Goal: Task Accomplishment & Management: Manage account settings

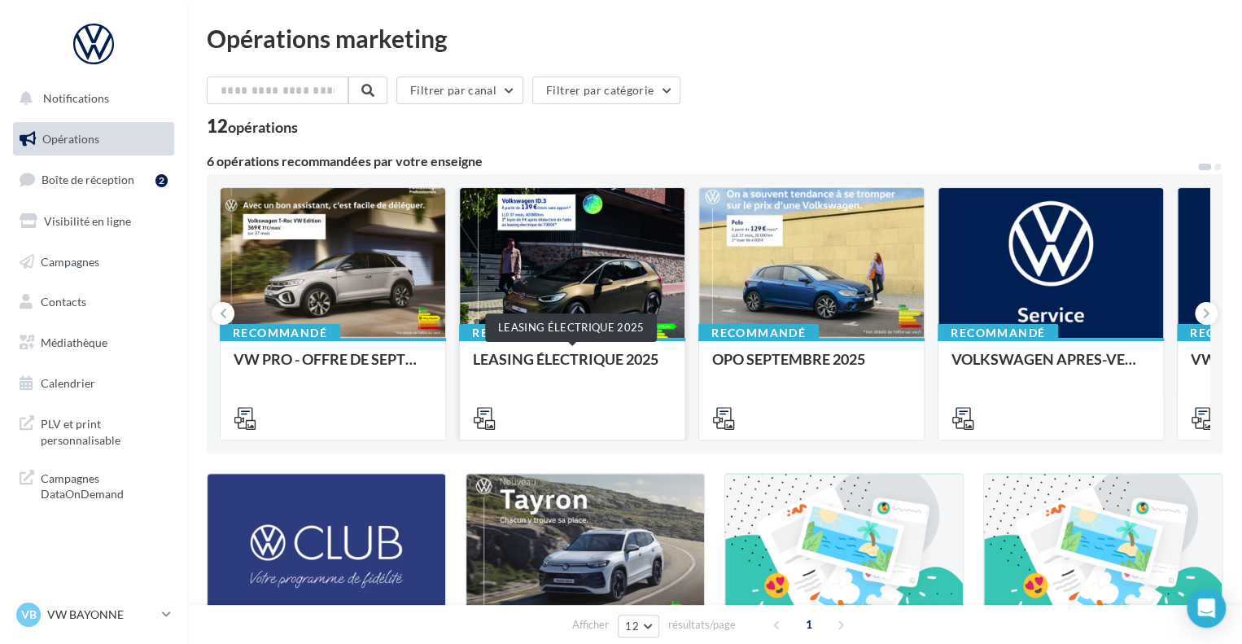
click at [534, 351] on div "LEASING ÉLECTRIQUE 2025" at bounding box center [572, 367] width 199 height 33
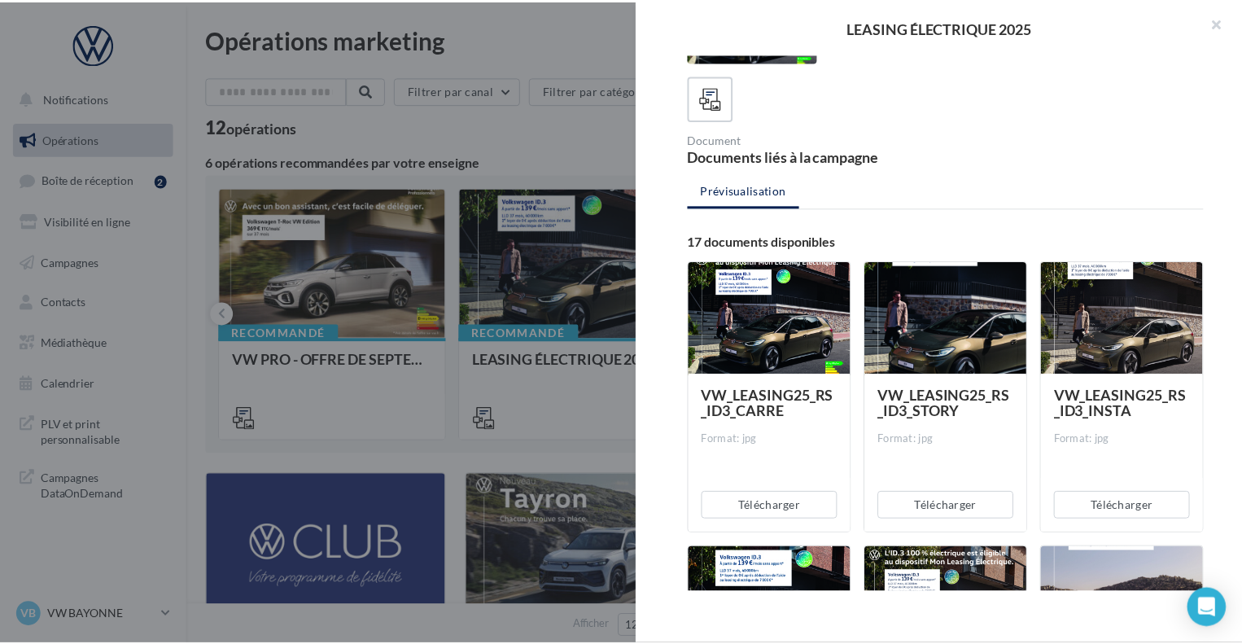
scroll to position [244, 0]
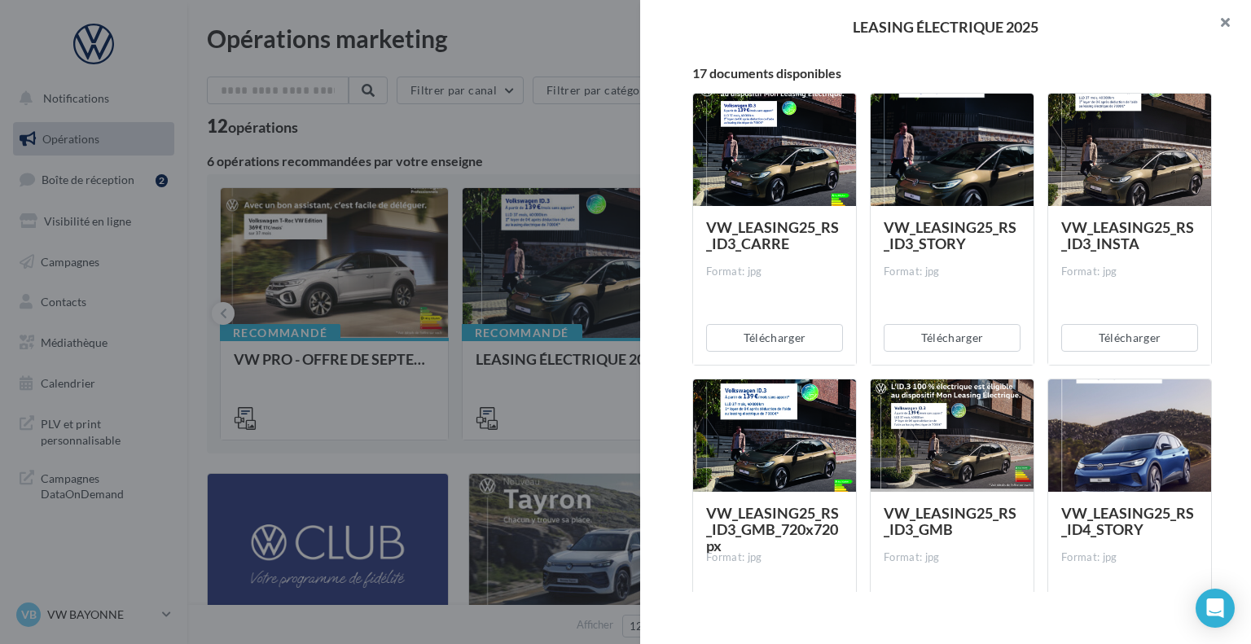
click at [1225, 25] on button "button" at bounding box center [1217, 24] width 65 height 49
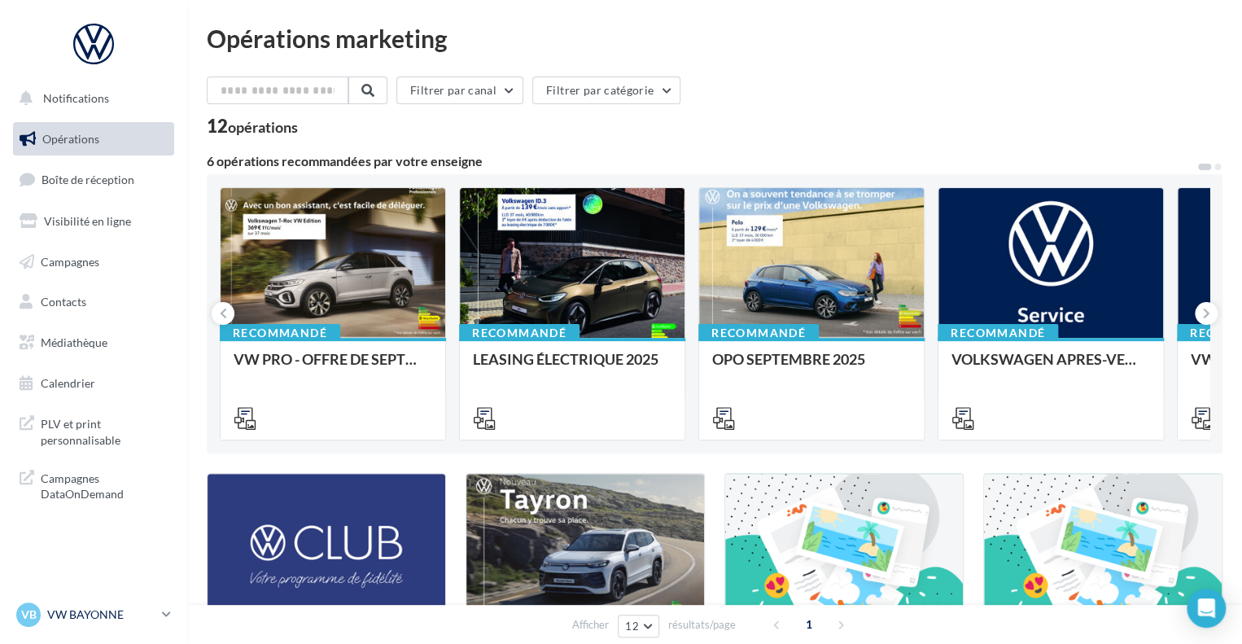
click at [165, 608] on icon at bounding box center [166, 614] width 9 height 14
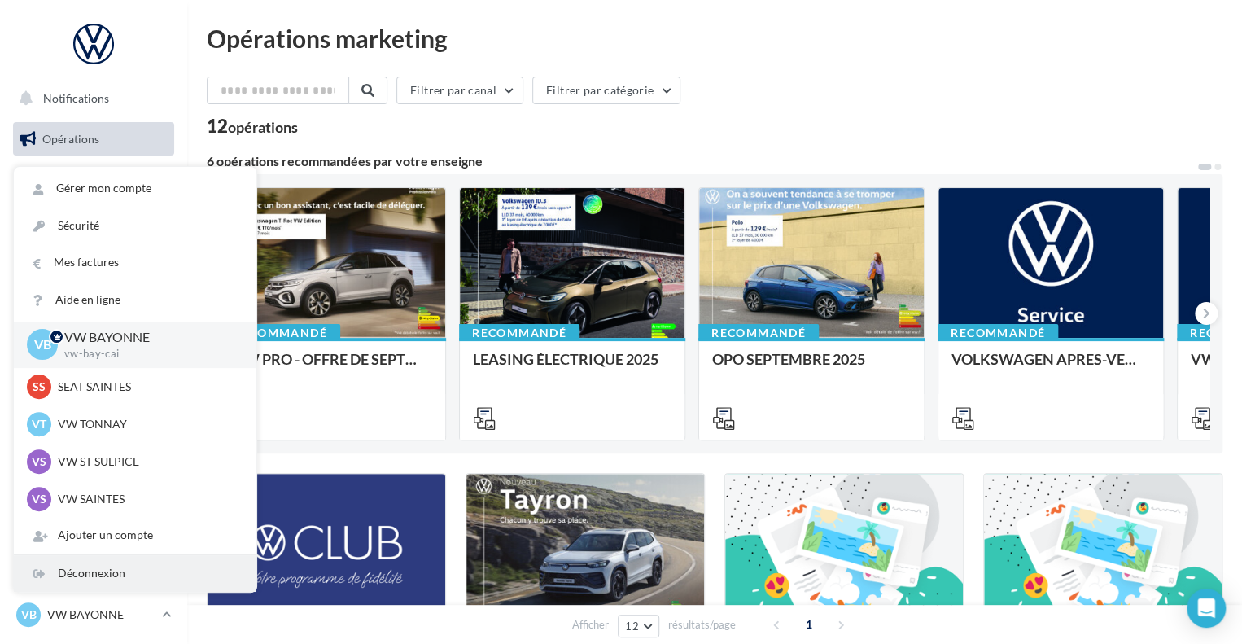
click at [105, 564] on div "Déconnexion" at bounding box center [135, 573] width 243 height 37
